Goal: Find specific page/section: Find specific page/section

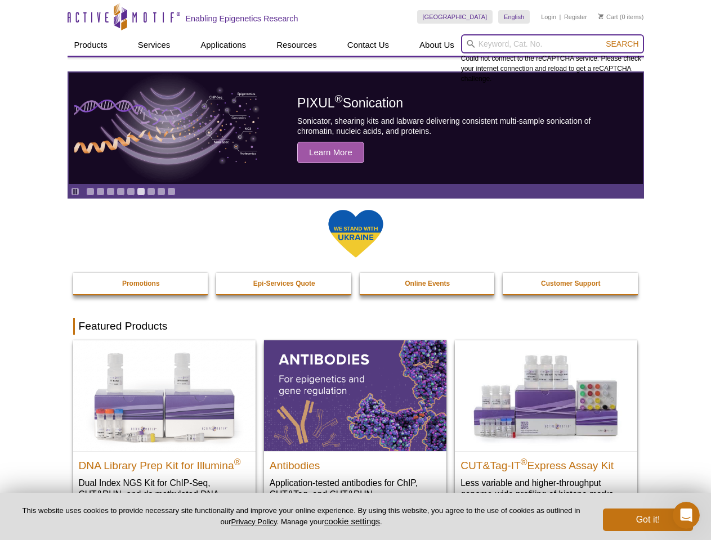
click at [552, 44] on input "search" at bounding box center [552, 43] width 183 height 19
click at [622, 44] on span "Search" at bounding box center [622, 43] width 33 height 9
click at [75, 191] on icon "Pause" at bounding box center [74, 191] width 7 height 7
click at [90, 191] on link "Go to slide 1" at bounding box center [90, 191] width 8 height 8
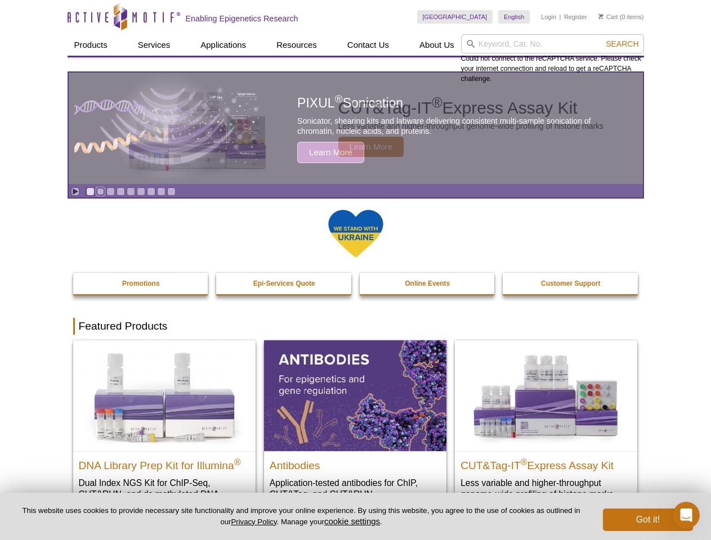
click at [100, 191] on link "Go to slide 2" at bounding box center [100, 191] width 8 height 8
click at [110, 191] on link "Go to slide 3" at bounding box center [110, 191] width 8 height 8
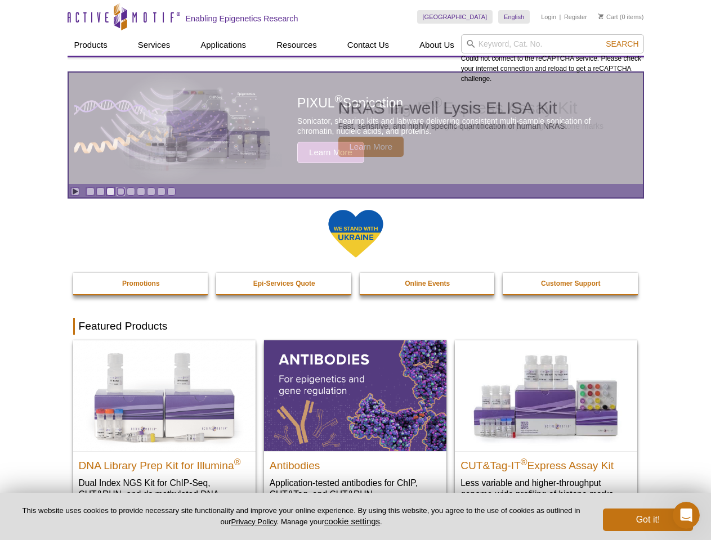
click at [120, 191] on link "Go to slide 4" at bounding box center [120, 191] width 8 height 8
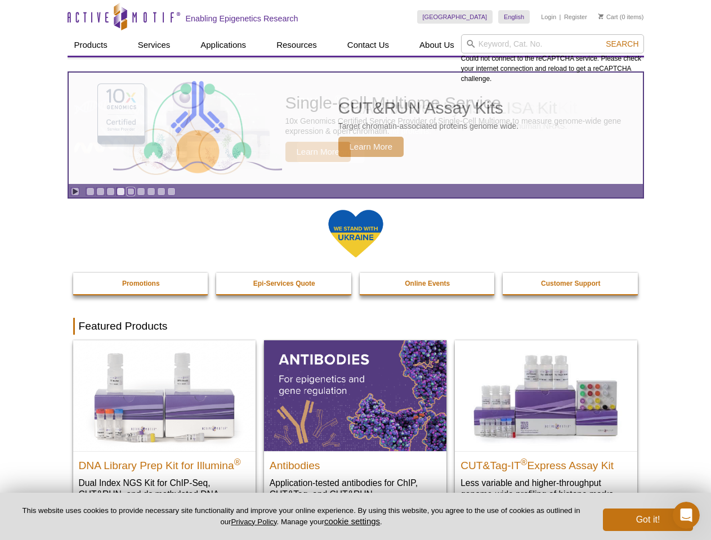
click at [131, 191] on link "Go to slide 5" at bounding box center [131, 191] width 8 height 8
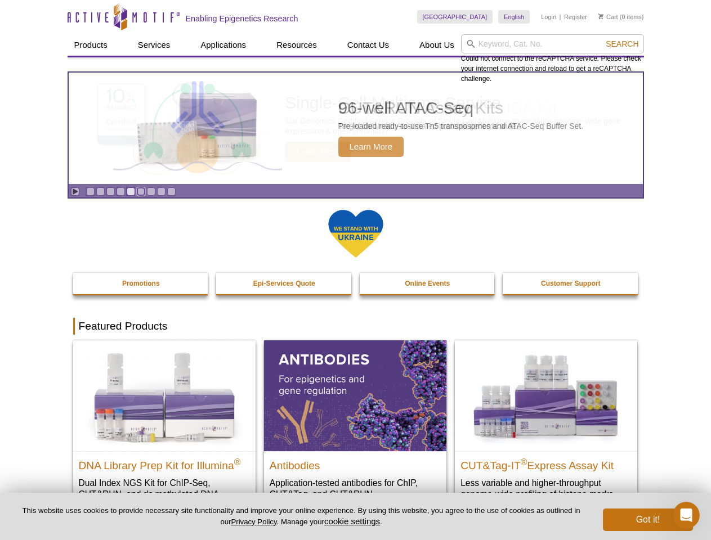
click at [141, 191] on link "Go to slide 6" at bounding box center [141, 191] width 8 height 8
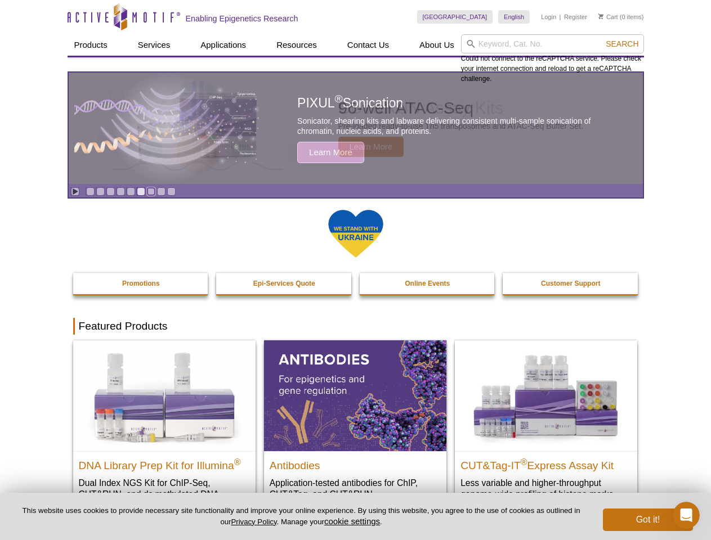
click at [151, 191] on link "Go to slide 7" at bounding box center [151, 191] width 8 height 8
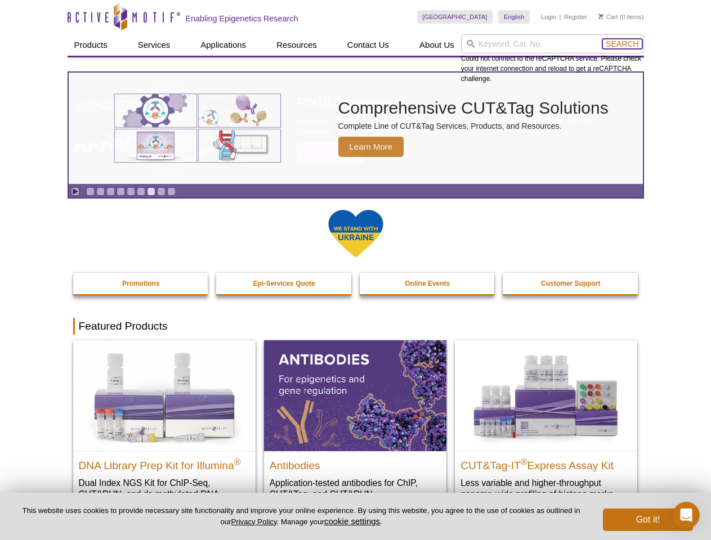
click at [622, 44] on span "Search" at bounding box center [622, 43] width 33 height 9
